Goal: Book appointment/travel/reservation

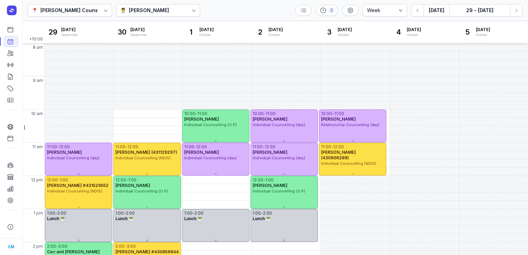
select select "week"
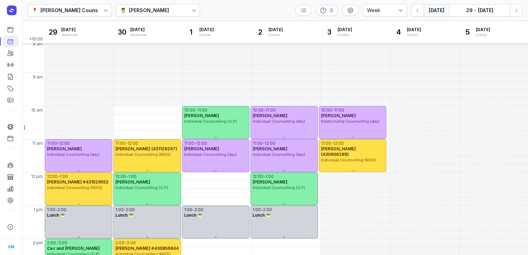
click at [438, 9] on button "[DATE]" at bounding box center [437, 10] width 26 height 12
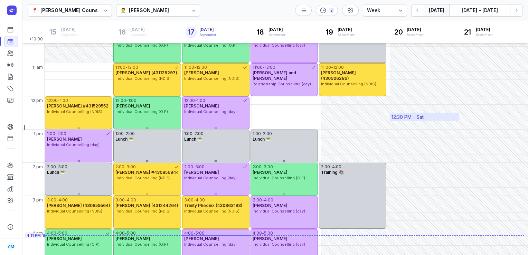
scroll to position [162, 0]
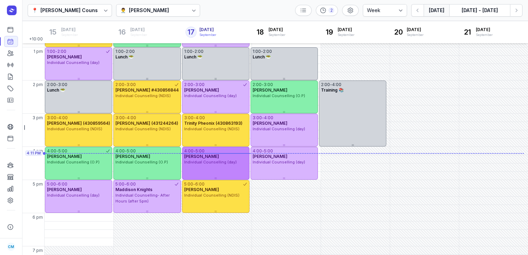
click at [185, 163] on span "Individual Counselling (day)" at bounding box center [210, 162] width 53 height 5
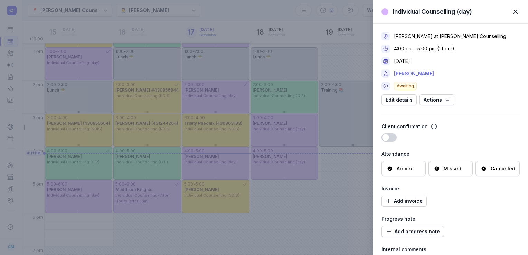
click at [418, 73] on link "[PERSON_NAME]" at bounding box center [414, 73] width 40 height 8
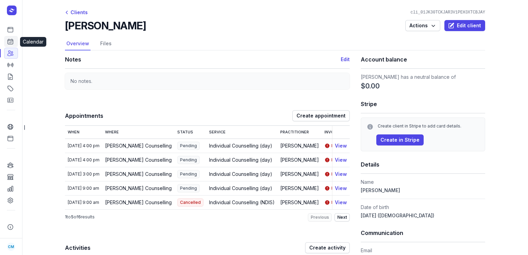
click at [15, 42] on link "Calendar" at bounding box center [11, 41] width 14 height 11
select select "week"
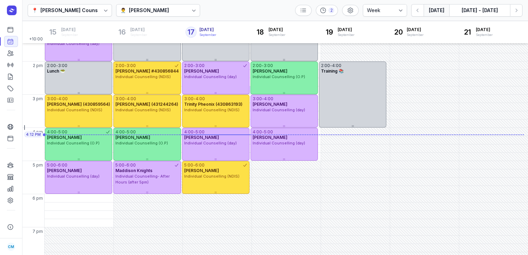
scroll to position [186, 0]
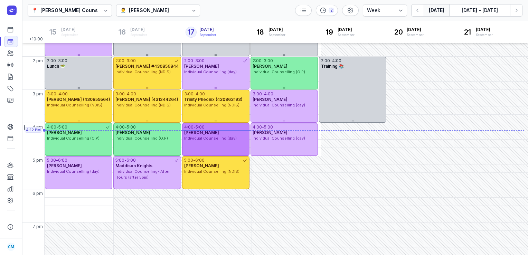
click at [218, 143] on div "4:00 - 5:00 [PERSON_NAME] Individual Counselling (day)" at bounding box center [215, 139] width 67 height 33
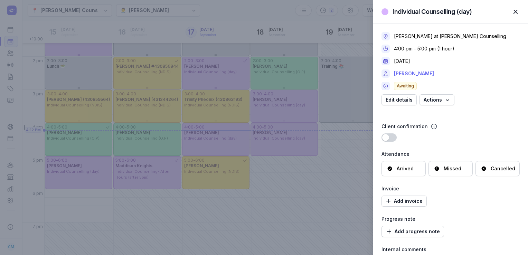
click at [413, 72] on link "[PERSON_NAME]" at bounding box center [414, 73] width 40 height 8
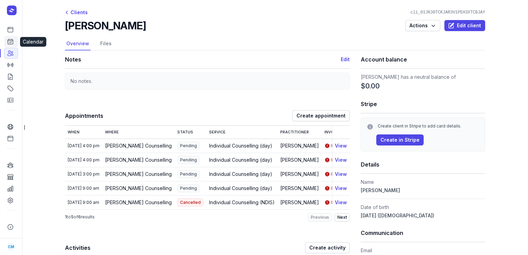
click at [12, 44] on icon at bounding box center [10, 41] width 7 height 7
select select "week"
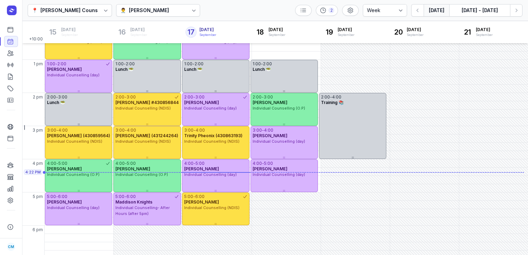
scroll to position [186, 0]
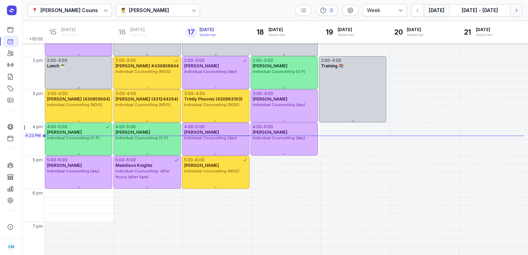
click at [516, 10] on icon "button" at bounding box center [516, 10] width 7 height 7
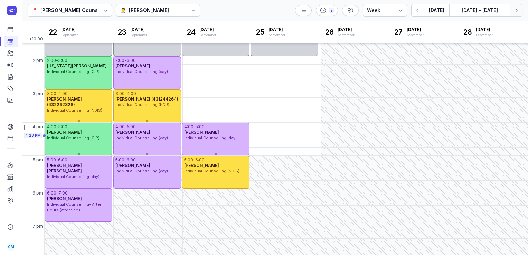
click at [516, 10] on icon "button" at bounding box center [516, 10] width 7 height 7
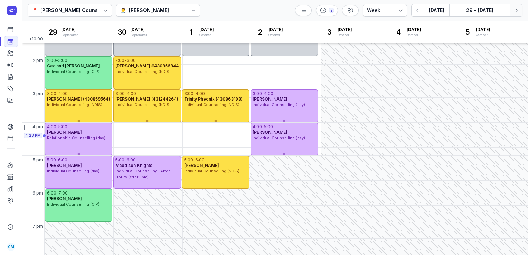
click at [516, 10] on icon "button" at bounding box center [516, 10] width 7 height 7
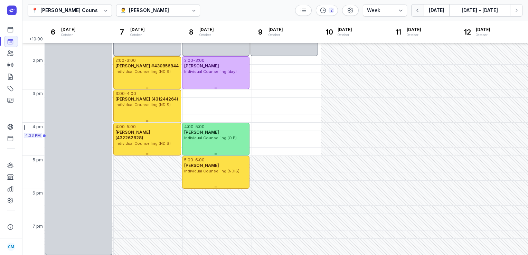
click at [415, 10] on button "button" at bounding box center [417, 10] width 12 height 12
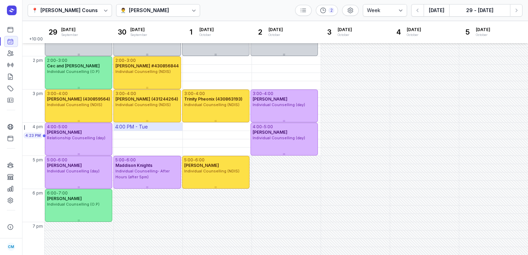
click at [142, 129] on div "4:00 PM - Tue" at bounding box center [131, 126] width 33 height 7
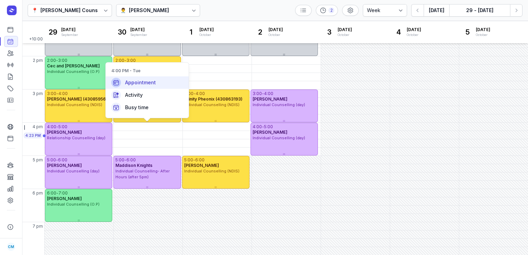
click at [137, 80] on span "Appointment" at bounding box center [140, 82] width 31 height 7
select select
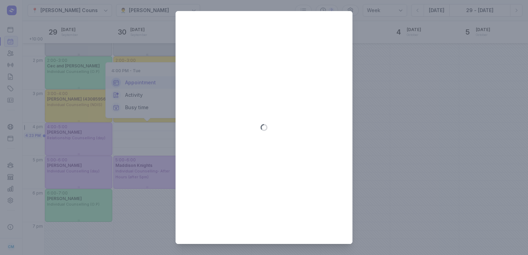
type input "[DATE]"
select select "16:00"
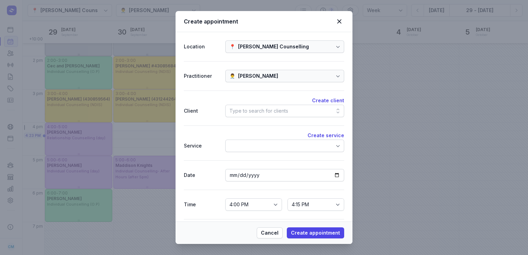
click at [281, 112] on div "Type to search for clients" at bounding box center [258, 111] width 59 height 8
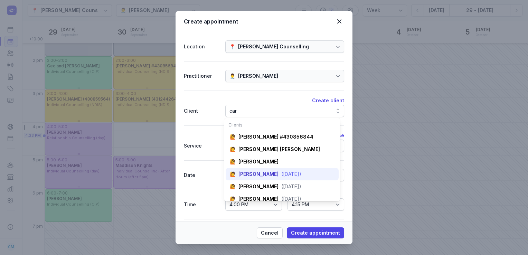
type input "car"
click at [261, 177] on div "[PERSON_NAME]" at bounding box center [258, 174] width 40 height 7
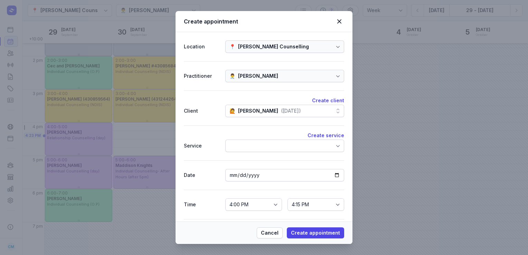
click at [272, 146] on div at bounding box center [284, 146] width 119 height 12
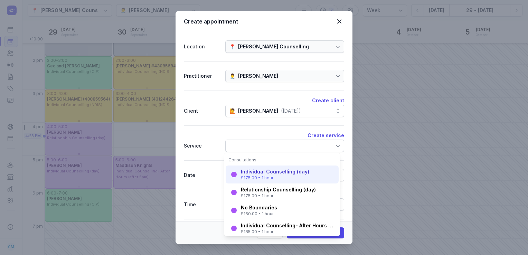
click at [257, 180] on div "$175.00 • 1 hour" at bounding box center [275, 178] width 68 height 6
select select "17:00"
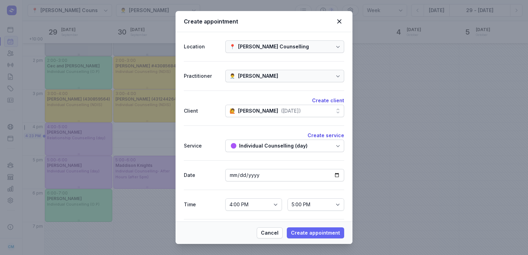
click at [300, 231] on span "Create appointment" at bounding box center [315, 233] width 49 height 8
select select
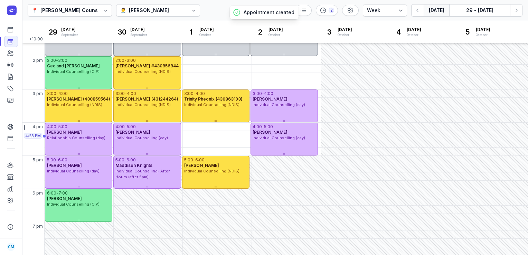
click at [442, 11] on button "[DATE]" at bounding box center [437, 10] width 26 height 12
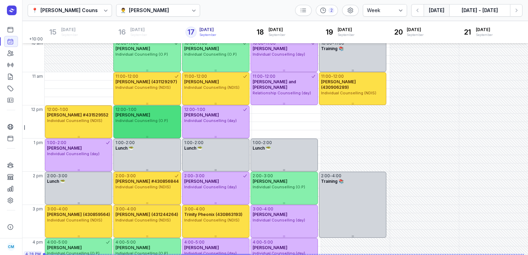
scroll to position [71, 0]
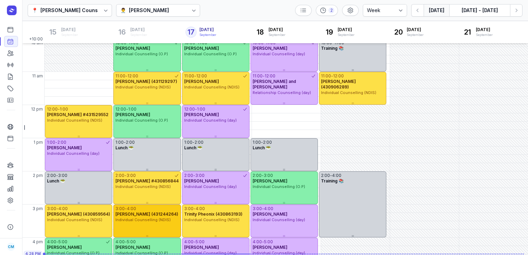
click at [138, 212] on span "[PERSON_NAME] (431244264)" at bounding box center [146, 213] width 63 height 5
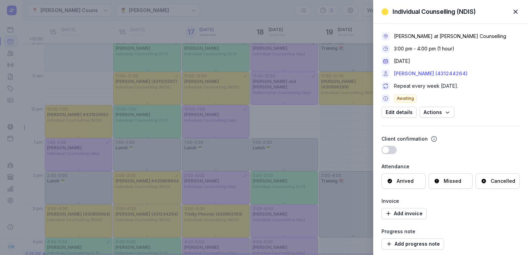
click at [446, 72] on link "[PERSON_NAME] (431244264)" at bounding box center [431, 73] width 74 height 8
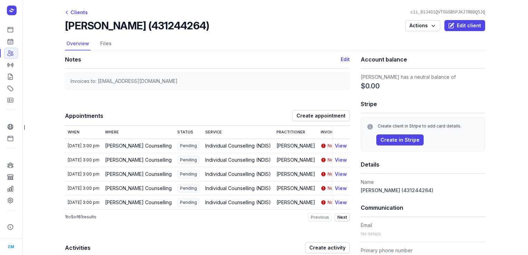
drag, startPoint x: 201, startPoint y: 23, endPoint x: 65, endPoint y: 25, distance: 135.8
click at [65, 25] on div "[PERSON_NAME] (431244264) Actions Edit client" at bounding box center [275, 25] width 420 height 12
copy h2 "[PERSON_NAME] (431244264)"
click at [12, 42] on icon at bounding box center [10, 41] width 7 height 7
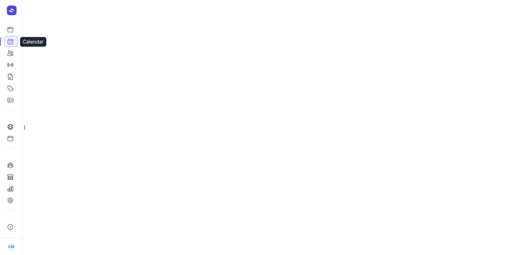
select select "week"
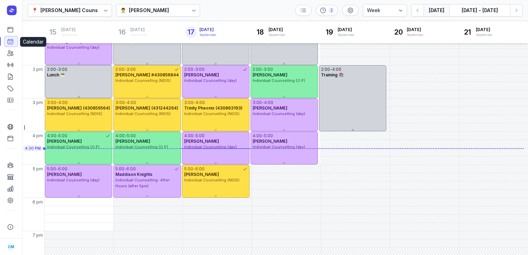
scroll to position [186, 0]
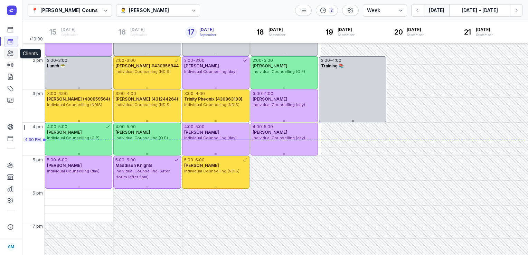
click at [13, 57] on link "Clients" at bounding box center [11, 53] width 14 height 11
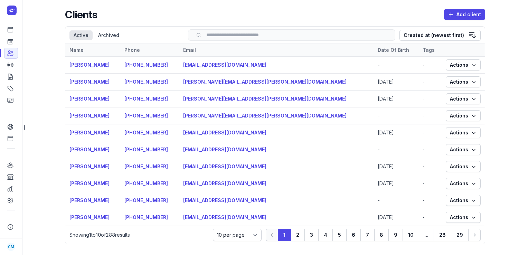
click at [232, 32] on input "search" at bounding box center [291, 34] width 193 height 5
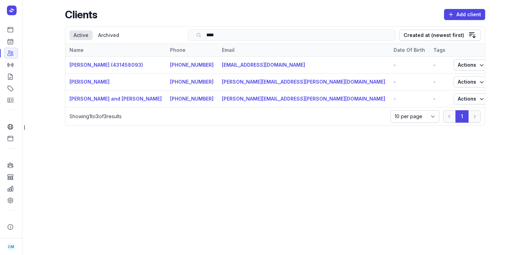
type input "****"
click at [141, 60] on td "[PERSON_NAME] (431458093)" at bounding box center [115, 65] width 101 height 17
click at [134, 63] on link "[PERSON_NAME] (431458093)" at bounding box center [106, 65] width 74 height 6
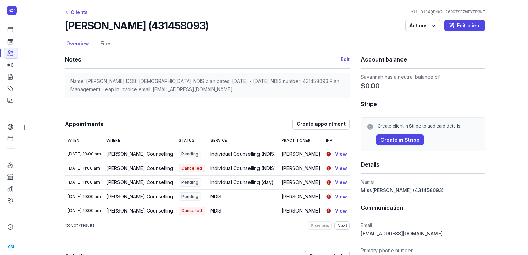
drag, startPoint x: 211, startPoint y: 26, endPoint x: 59, endPoint y: 24, distance: 152.0
copy h2 "[PERSON_NAME] (431458093)"
click at [14, 31] on link "Dashboard" at bounding box center [11, 29] width 14 height 11
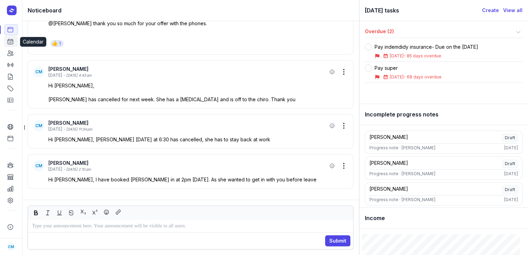
click at [10, 38] on link "Calendar" at bounding box center [11, 41] width 14 height 11
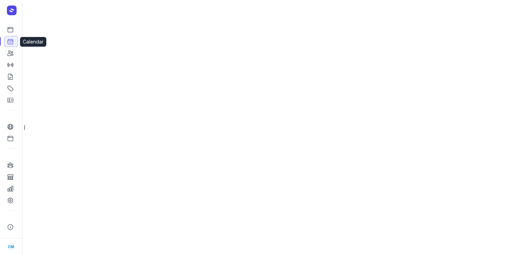
select select "week"
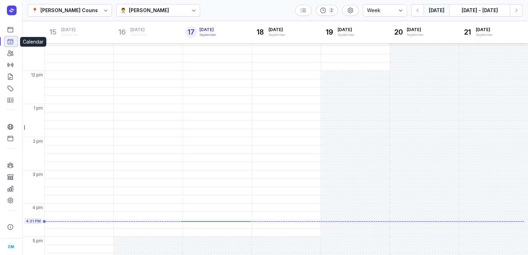
scroll to position [186, 0]
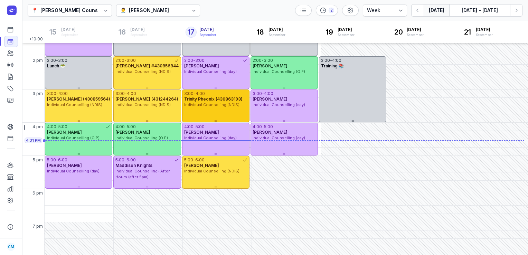
click at [211, 93] on div "3:00 - 4:00" at bounding box center [215, 94] width 63 height 6
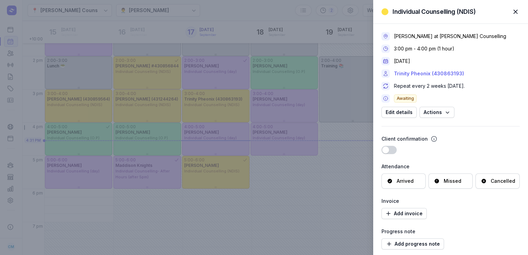
click at [425, 75] on link "Trinity Pheonix (430863193)" at bounding box center [429, 73] width 70 height 8
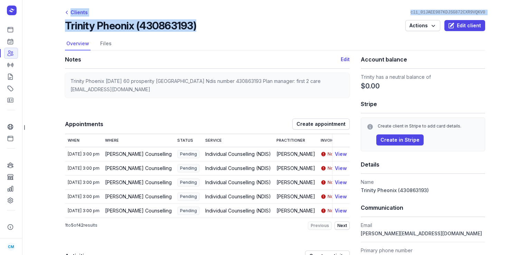
drag, startPoint x: 199, startPoint y: 23, endPoint x: 94, endPoint y: 13, distance: 105.5
drag, startPoint x: 94, startPoint y: 13, endPoint x: 207, endPoint y: 25, distance: 113.6
click at [207, 25] on div "Trinity Pheonix (430863193) Actions Edit client" at bounding box center [275, 25] width 420 height 12
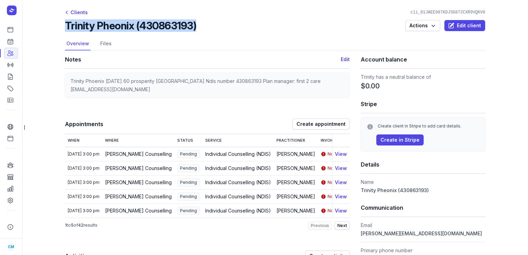
drag, startPoint x: 203, startPoint y: 25, endPoint x: 63, endPoint y: 28, distance: 140.0
click at [65, 28] on div "Trinity Pheonix (430863193) Actions Edit client" at bounding box center [275, 25] width 420 height 12
copy h2 "Trinity Pheonix (430863193)"
click at [13, 41] on icon at bounding box center [10, 41] width 5 height 5
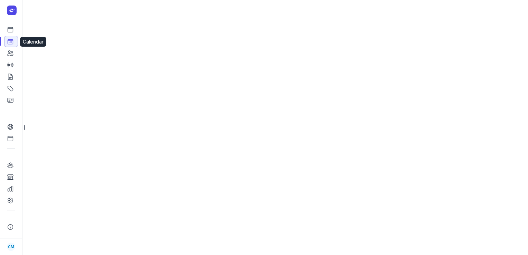
select select "week"
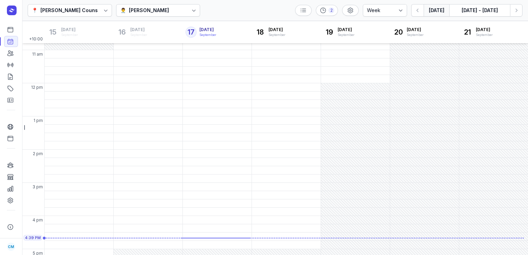
scroll to position [186, 0]
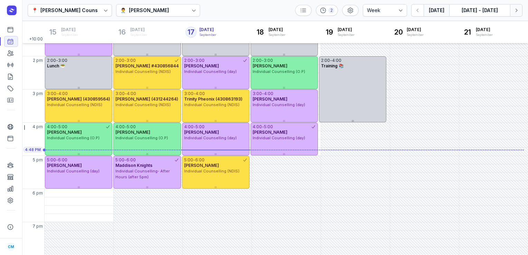
click at [512, 13] on button "Next week" at bounding box center [516, 10] width 12 height 12
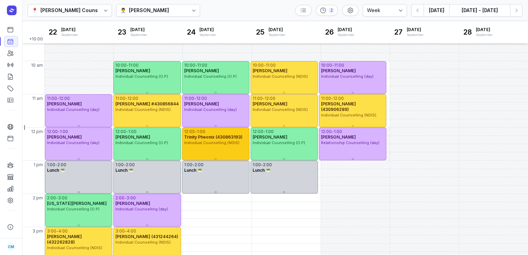
scroll to position [44, 0]
